Goal: Transaction & Acquisition: Purchase product/service

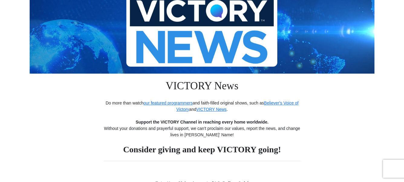
scroll to position [60, 0]
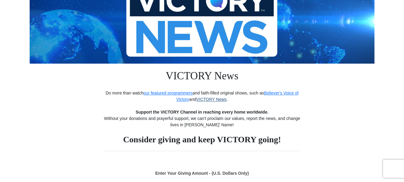
click at [208, 98] on link "VICTORY News" at bounding box center [211, 99] width 30 height 5
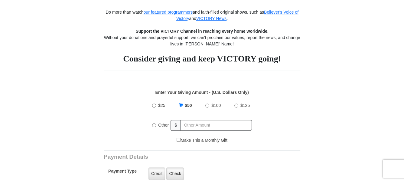
scroll to position [151, 0]
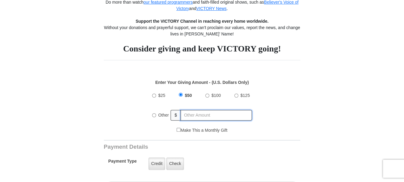
radio input "true"
click at [187, 115] on input "text" at bounding box center [216, 115] width 71 height 11
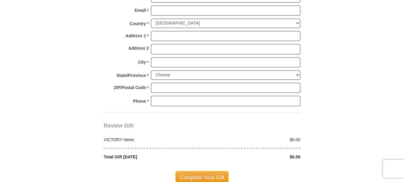
scroll to position [514, 0]
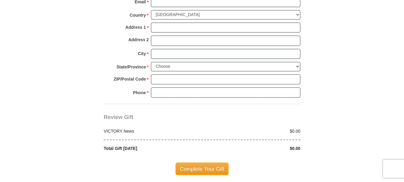
click at [295, 128] on div "$0.00" at bounding box center [253, 131] width 102 height 6
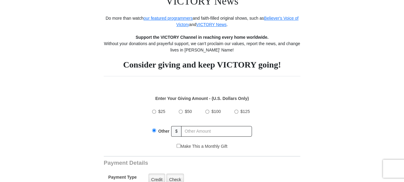
scroll to position [121, 0]
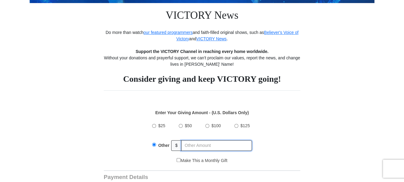
click at [190, 145] on input "text" at bounding box center [216, 145] width 71 height 11
type input "20.00"
click at [177, 159] on input "Make This a Monthly Gift" at bounding box center [179, 160] width 4 height 4
checkbox input "true"
click at [196, 145] on input "20.00" at bounding box center [216, 145] width 71 height 11
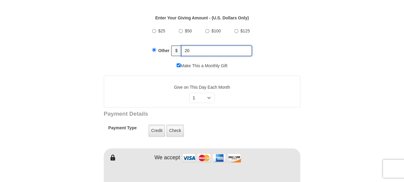
scroll to position [242, 0]
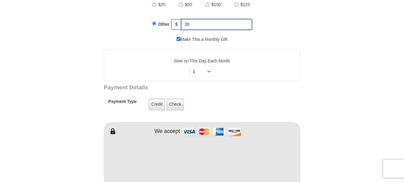
type input "20"
click at [208, 70] on select "Select Day of Month 1 2 3 4 5 6 7 8 9 10 11 12 13 14 15 16 17 18 19 20 21 22 23…" at bounding box center [202, 71] width 26 height 10
select select "28"
click at [189, 66] on select "Select Day of Month 1 2 3 4 5 6 7 8 9 10 11 12 13 14 15 16 17 18 19 20 21 22 23…" at bounding box center [202, 71] width 26 height 10
click at [155, 101] on label "Credit" at bounding box center [156, 104] width 17 height 12
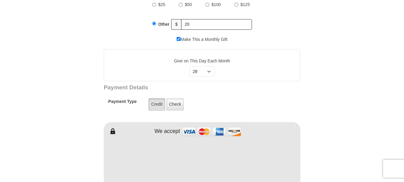
click at [0, 0] on input "Credit" at bounding box center [0, 0] width 0 height 0
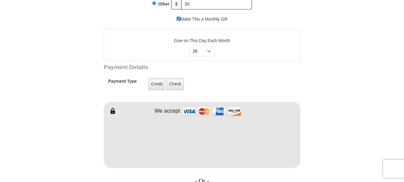
scroll to position [272, 0]
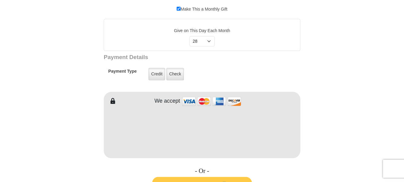
type input "Cherry"
type input "Hlava"
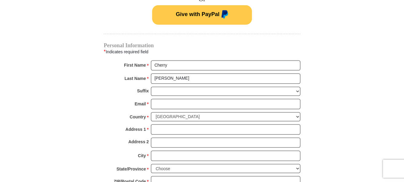
scroll to position [454, 0]
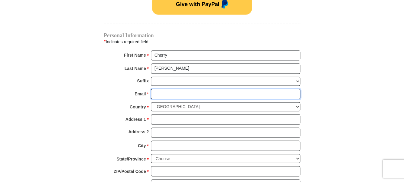
click at [160, 91] on input "Email *" at bounding box center [225, 94] width 149 height 10
type input "chuckczech@prodigy.net"
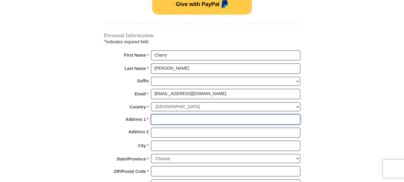
type input "1614 Bowline Rd"
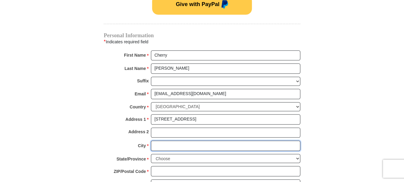
type input "Houston"
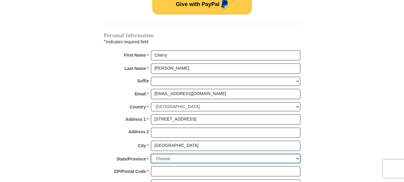
select select "TX"
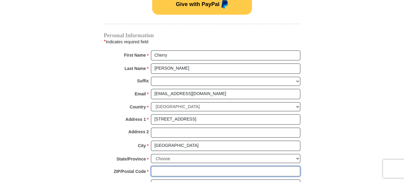
type input "77062"
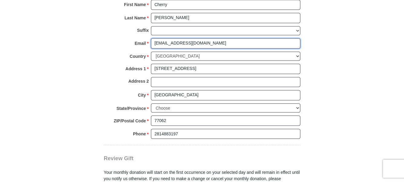
scroll to position [514, 0]
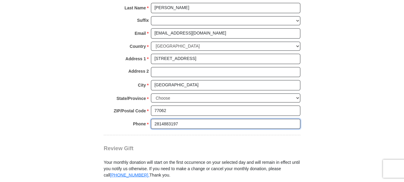
click at [168, 119] on input "2814883197" at bounding box center [225, 124] width 149 height 10
type input "2816583197"
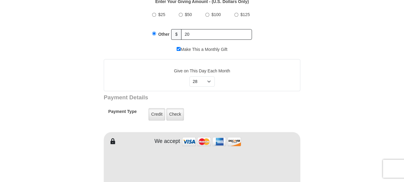
scroll to position [181, 0]
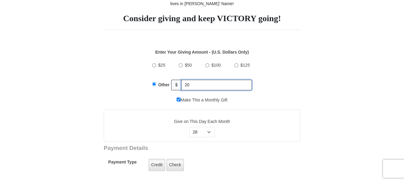
click at [190, 84] on input "20" at bounding box center [216, 85] width 71 height 11
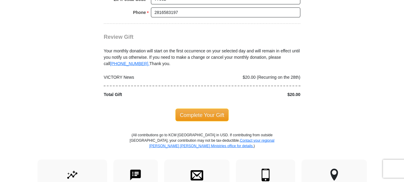
scroll to position [635, 0]
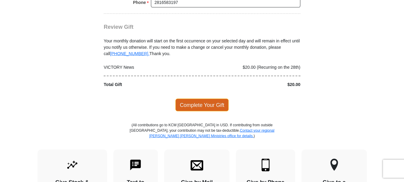
type input "20.00"
click at [197, 99] on span "Complete Your Gift" at bounding box center [202, 105] width 54 height 13
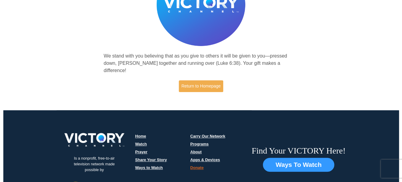
scroll to position [91, 0]
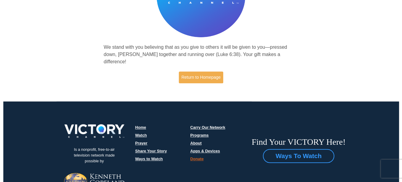
click at [294, 149] on button "Ways To Watch" at bounding box center [298, 156] width 71 height 14
